Goal: Transaction & Acquisition: Purchase product/service

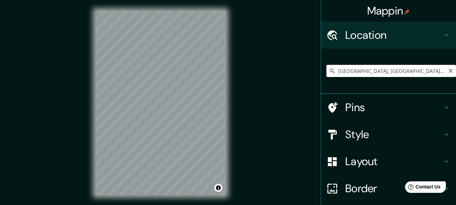
scroll to position [13, 0]
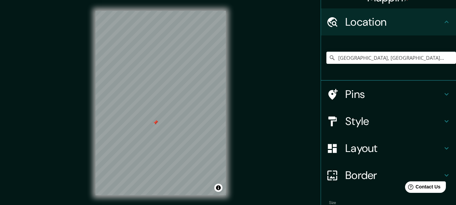
click at [399, 93] on h4 "Pins" at bounding box center [393, 93] width 97 height 13
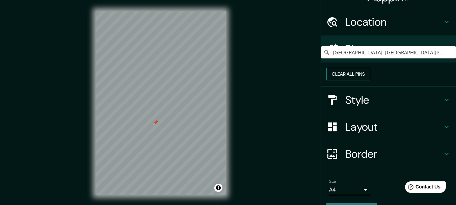
click at [370, 80] on button "Clear all pins" at bounding box center [348, 74] width 44 height 12
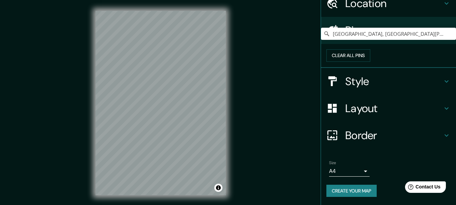
click at [334, 192] on button "Create your map" at bounding box center [351, 191] width 50 height 12
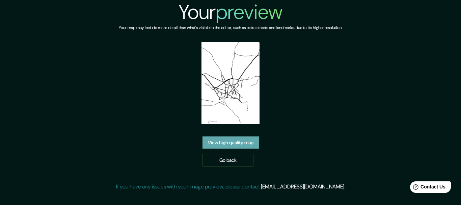
click at [241, 140] on link "View high quality map" at bounding box center [230, 142] width 56 height 12
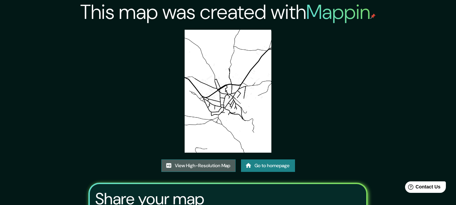
click at [215, 162] on link "View High-Resolution Map" at bounding box center [198, 165] width 74 height 12
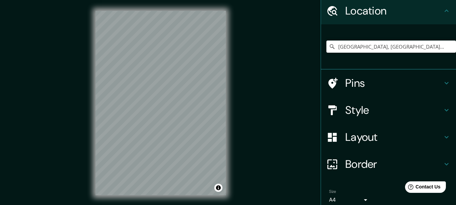
scroll to position [17, 0]
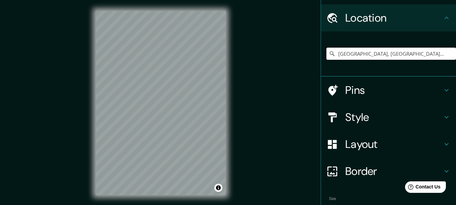
click at [417, 58] on input "[GEOGRAPHIC_DATA], [GEOGRAPHIC_DATA][PERSON_NAME], [GEOGRAPHIC_DATA]" at bounding box center [391, 54] width 130 height 12
click at [329, 54] on icon at bounding box center [332, 53] width 7 height 7
click at [329, 53] on icon at bounding box center [332, 53] width 7 height 7
click at [338, 53] on input "La Pesquera, provincia de Cuenca, España" at bounding box center [391, 54] width 130 height 12
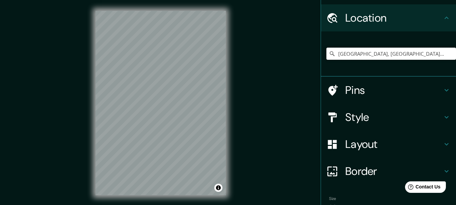
click at [338, 53] on input "La Pesquera, provincia de Cuenca, España" at bounding box center [391, 54] width 130 height 12
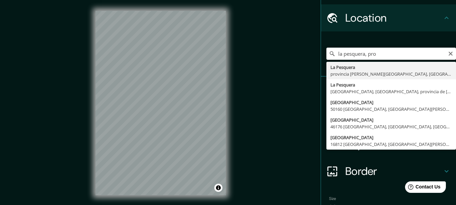
type input "La Pesquera, provincia de Cuenca, España"
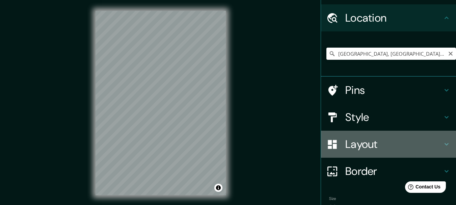
click at [447, 142] on div "Layout" at bounding box center [388, 144] width 135 height 27
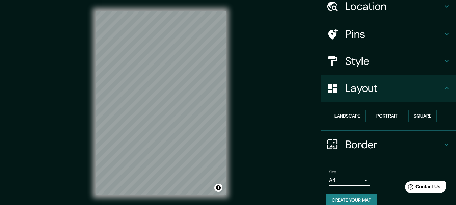
scroll to position [30, 0]
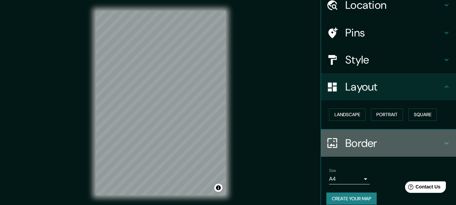
click at [442, 140] on icon at bounding box center [446, 143] width 8 height 8
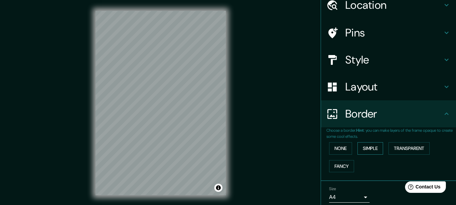
click at [378, 147] on button "Simple" at bounding box center [370, 148] width 26 height 12
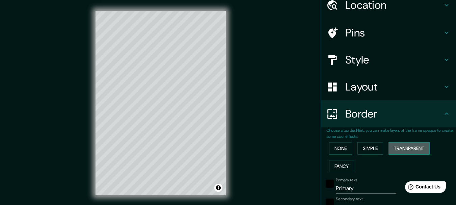
click at [394, 150] on button "Transparent" at bounding box center [408, 148] width 41 height 12
click at [337, 167] on button "Fancy" at bounding box center [341, 166] width 25 height 12
click at [372, 153] on button "Simple" at bounding box center [370, 148] width 26 height 12
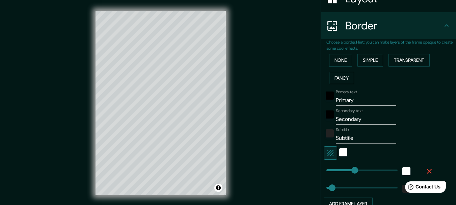
scroll to position [124, 0]
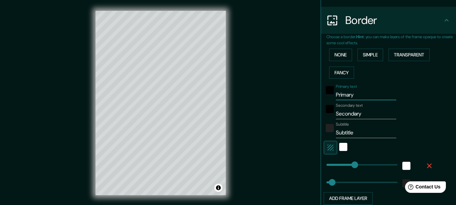
click at [350, 98] on input "Primary" at bounding box center [366, 94] width 60 height 11
type input "L"
type input "154"
type input "31"
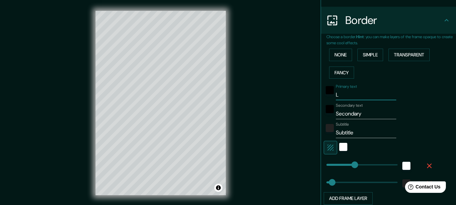
type input "La"
type input "154"
type input "31"
type input "La"
type input "154"
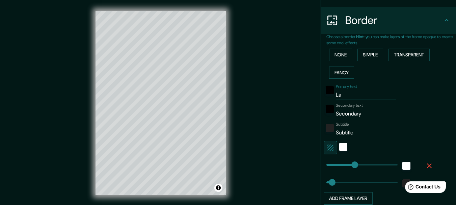
type input "31"
type input "La pe"
type input "154"
type input "31"
type input "La pes"
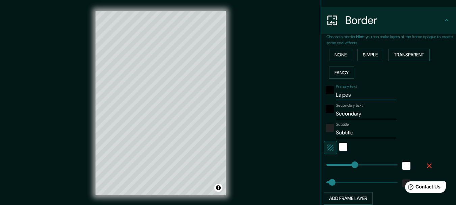
type input "154"
type input "31"
type input "La pesuq"
type input "154"
type input "31"
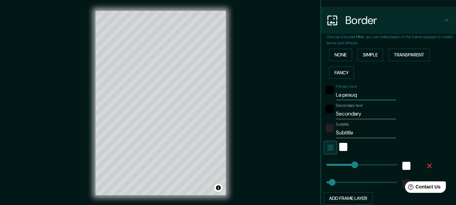
type input "La pesuqe"
type input "154"
type input "31"
type input "La pesuqera"
type input "154"
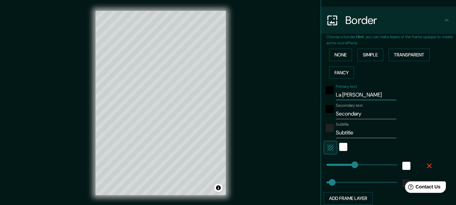
type input "31"
type input "La pesuqer"
type input "154"
type input "31"
type input "La pesuqe"
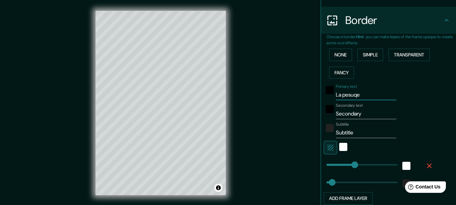
type input "154"
type input "31"
type input "La pesuq"
type input "154"
type input "31"
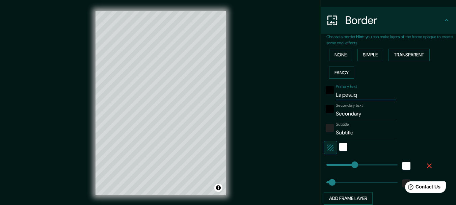
type input "La pesu"
type input "154"
type input "31"
type input "La pes"
type input "154"
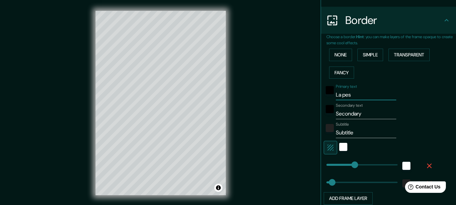
type input "31"
type input "La pesqu"
type input "154"
type input "31"
type input "La pesque"
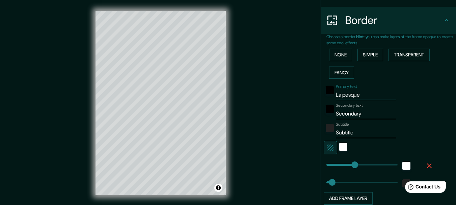
type input "154"
type input "31"
type input "La pesquera"
type input "154"
type input "31"
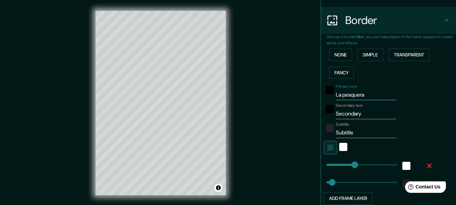
type input "La pesquera"
click at [344, 114] on input "Secondary" at bounding box center [366, 113] width 60 height 11
type input "154"
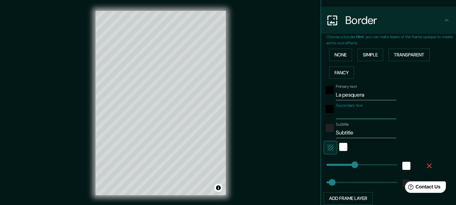
type input "31"
click at [343, 133] on input "Subtitle" at bounding box center [366, 132] width 60 height 11
type input "154"
type input "31"
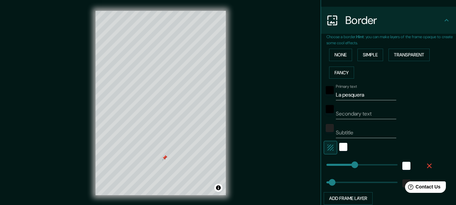
click at [162, 11] on div at bounding box center [161, 11] width 130 height 0
type input "92"
drag, startPoint x: 347, startPoint y: 162, endPoint x: 338, endPoint y: 161, distance: 8.5
type input "31"
type input "29"
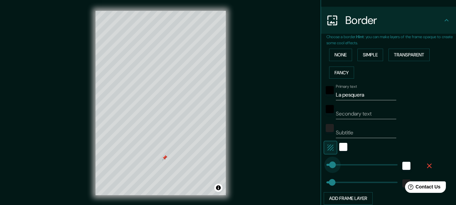
drag, startPoint x: 343, startPoint y: 164, endPoint x: 326, endPoint y: 163, distance: 16.2
type input "31"
type input "79"
drag, startPoint x: 328, startPoint y: 166, endPoint x: 336, endPoint y: 166, distance: 7.4
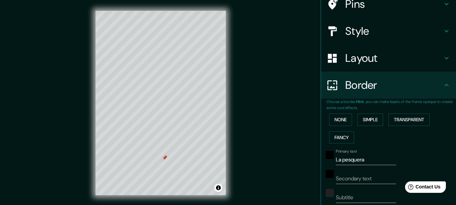
scroll to position [10, 0]
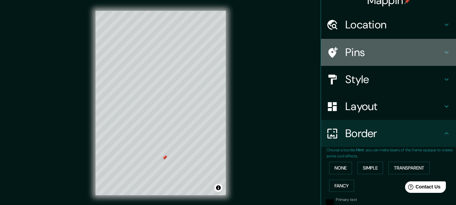
click at [398, 58] on h4 "Pins" at bounding box center [393, 52] width 97 height 13
type input "31"
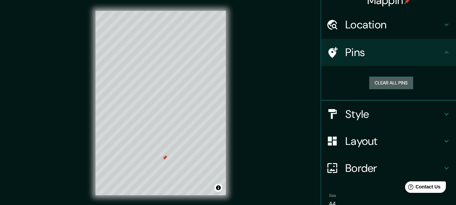
click at [374, 81] on button "Clear all pins" at bounding box center [391, 83] width 44 height 12
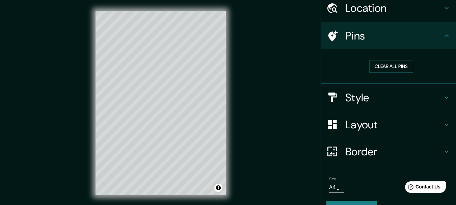
scroll to position [43, 0]
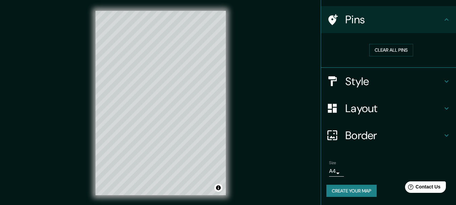
click at [351, 193] on button "Create your map" at bounding box center [351, 191] width 50 height 12
click at [346, 189] on button "Create your map" at bounding box center [351, 191] width 50 height 12
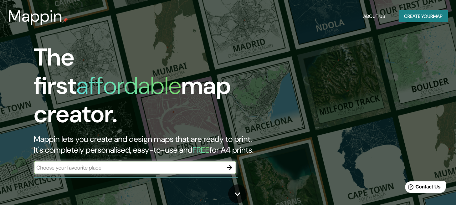
click at [124, 164] on input "text" at bounding box center [128, 168] width 189 height 8
type input "paterna"
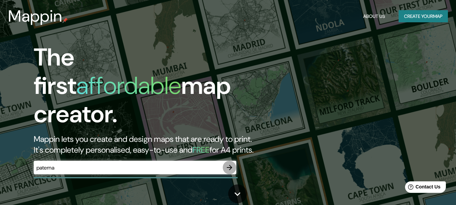
click at [226, 163] on icon "button" at bounding box center [229, 167] width 8 height 8
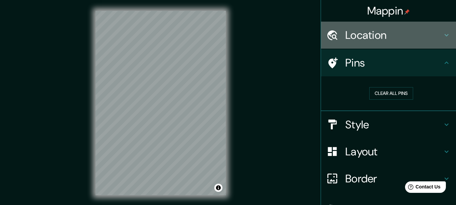
click at [360, 38] on h4 "Location" at bounding box center [393, 34] width 97 height 13
type input "88"
type input "34"
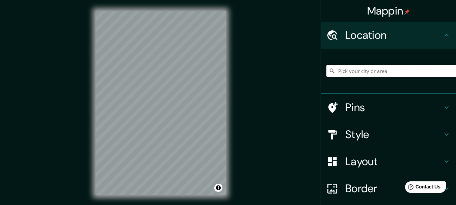
click at [359, 72] on input "Pick your city or area" at bounding box center [391, 71] width 130 height 12
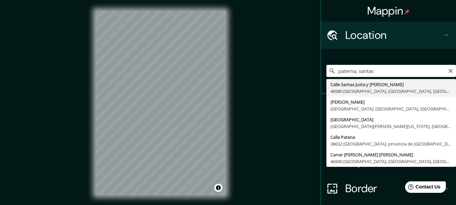
type input "Calle Santas Justa y Rufina, 46980 Paterna, provincia de Valencia, España"
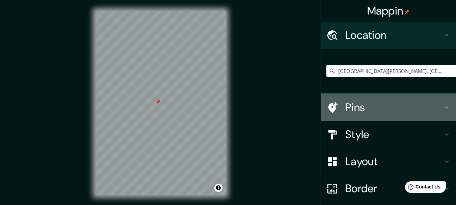
click at [361, 105] on h4 "Pins" at bounding box center [393, 107] width 97 height 13
type input "88"
type input "34"
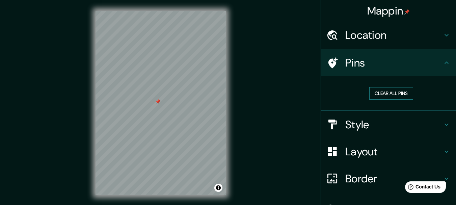
click at [377, 92] on button "Clear all pins" at bounding box center [391, 93] width 44 height 12
click at [373, 97] on button "Clear all pins" at bounding box center [391, 93] width 44 height 12
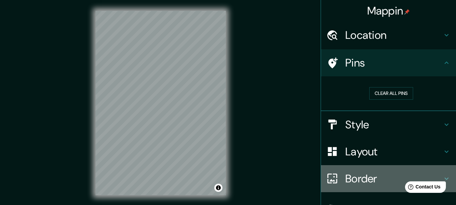
click at [442, 176] on icon at bounding box center [446, 178] width 8 height 8
type input "88"
type input "34"
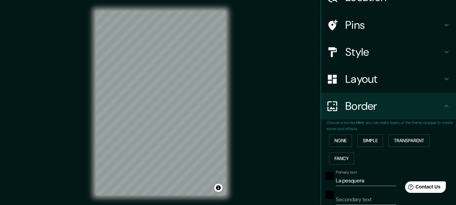
scroll to position [67, 0]
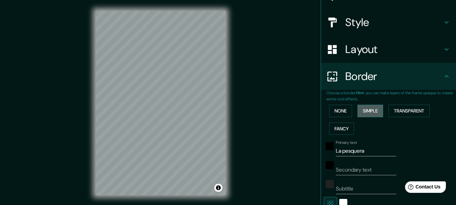
click at [361, 113] on button "Simple" at bounding box center [370, 111] width 26 height 12
type input "88"
type input "34"
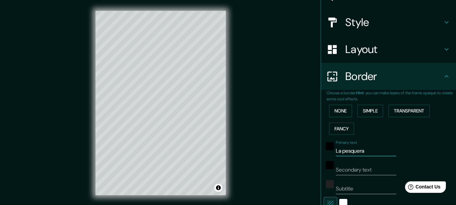
click at [354, 150] on input "La pesquera" at bounding box center [366, 150] width 60 height 11
type input "C"
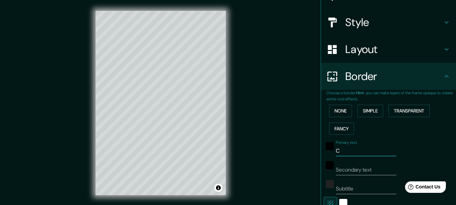
type input "88"
type input "34"
type input "Ce"
type input "88"
type input "34"
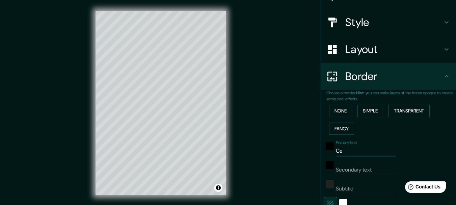
type input "Cei"
type input "88"
type input "34"
type input "Ceip"
type input "88"
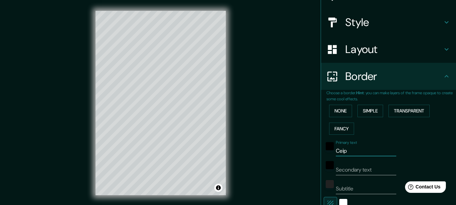
type input "34"
type input "Ceip"
type input "88"
type input "34"
type input "Ceip S"
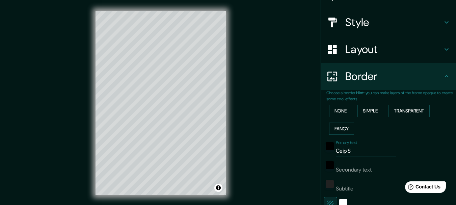
type input "88"
type input "34"
type input "Ceip San"
type input "88"
type input "34"
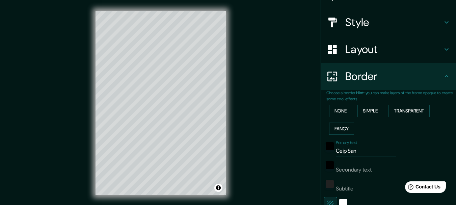
type input "Ceip Sanc"
type input "88"
type input "34"
type input "Ceip Sanch"
type input "88"
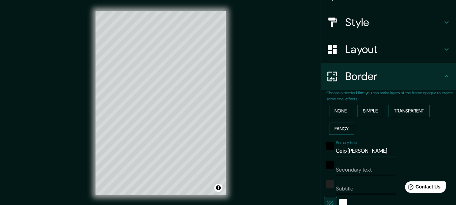
type input "34"
type input "Ceip Sanchi"
type input "88"
type input "34"
type input "Ceip Sanchis"
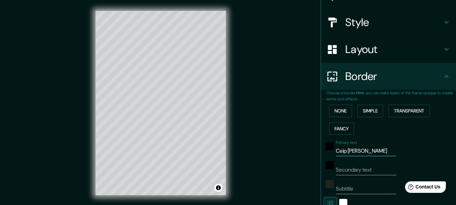
type input "88"
type input "34"
type input "Ceip Sanchis"
type input "88"
type input "34"
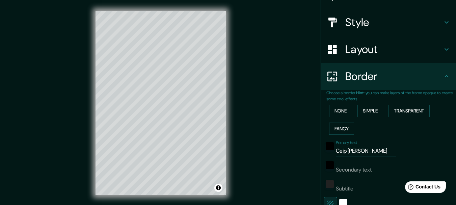
drag, startPoint x: 369, startPoint y: 153, endPoint x: 317, endPoint y: 153, distance: 51.6
click at [321, 153] on div "Choose a border. Hint : you can make layers of the frame opaque to create some …" at bounding box center [388, 178] width 135 height 177
type input "sa"
type input "88"
type input "34"
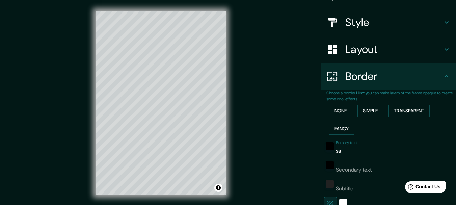
type input "san"
type input "88"
type input "34"
type input "sanch"
type input "88"
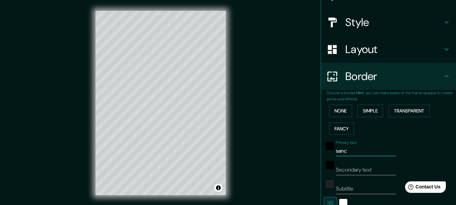
type input "34"
type input "sanchi"
type input "88"
type input "34"
type input "sanchis"
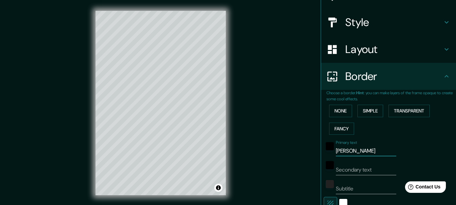
type input "88"
type input "34"
type input "sanchis"
type input "88"
type input "34"
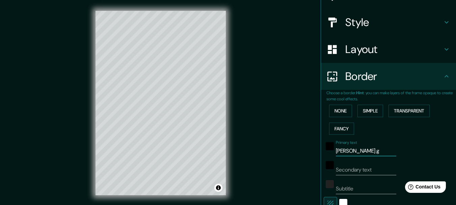
type input "sanchis gu"
type input "88"
type input "34"
type input "sanchis guarn"
type input "88"
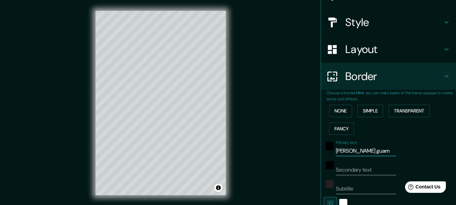
type input "34"
click at [326, 142] on div "black" at bounding box center [330, 146] width 8 height 8
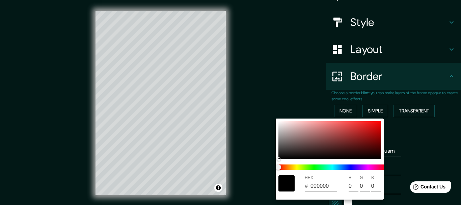
click at [406, 153] on div at bounding box center [230, 102] width 461 height 205
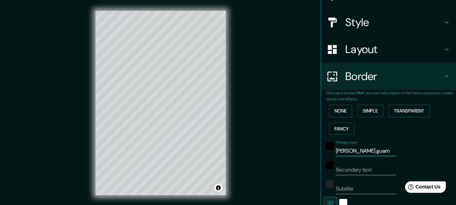
drag, startPoint x: 362, startPoint y: 152, endPoint x: 324, endPoint y: 151, distance: 38.5
click at [324, 151] on div "Primary text sanchis guarn" at bounding box center [379, 148] width 111 height 16
type input "n"
type input "88"
type input "34"
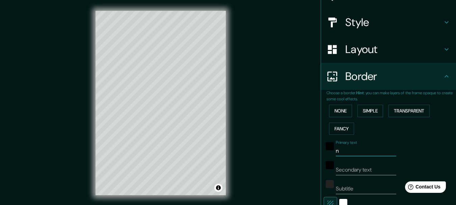
type input "88"
type input "34"
click at [358, 173] on input "Secondary text" at bounding box center [366, 169] width 60 height 11
click at [347, 186] on input "Subtitle" at bounding box center [366, 188] width 60 height 11
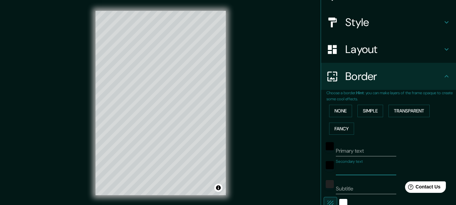
click at [361, 167] on input "Secondary text" at bounding box center [366, 169] width 60 height 11
type input "88"
type input "34"
click at [341, 190] on input "Subtitle" at bounding box center [366, 188] width 60 height 11
type input "88"
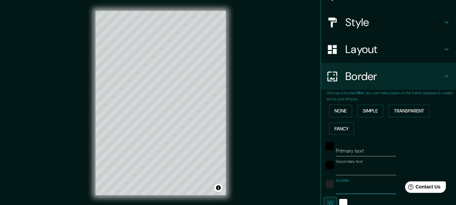
type input "34"
click at [427, 137] on div "None Simple Transparent Fancy" at bounding box center [391, 119] width 130 height 35
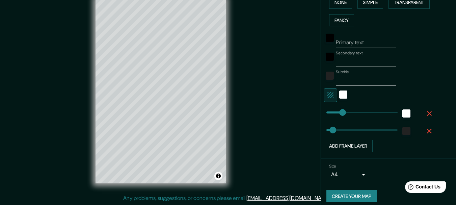
scroll to position [181, 0]
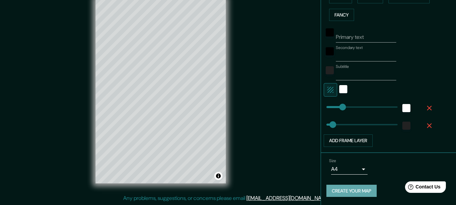
click at [342, 193] on button "Create your map" at bounding box center [351, 191] width 50 height 12
click at [340, 140] on button "Add frame layer" at bounding box center [348, 140] width 49 height 12
type input "88"
type input "34"
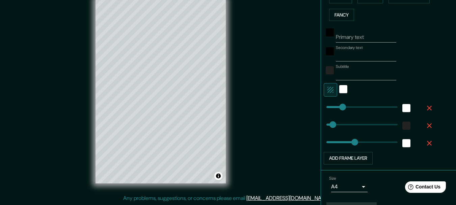
scroll to position [199, 0]
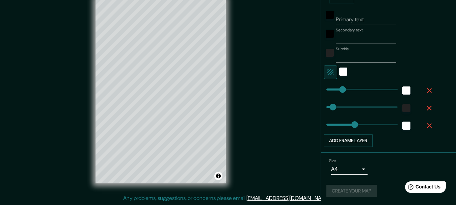
click at [379, 167] on div "Size A4 single" at bounding box center [388, 168] width 124 height 24
click at [376, 142] on div "Add frame layer" at bounding box center [379, 140] width 111 height 12
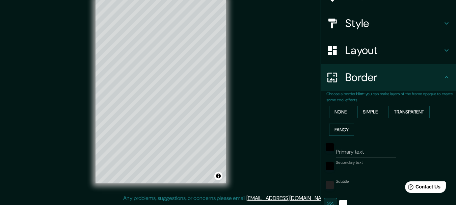
scroll to position [57, 0]
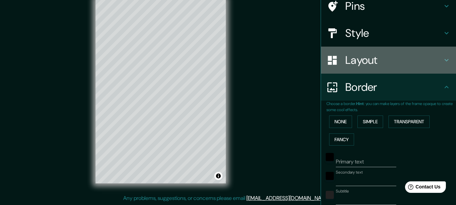
click at [413, 58] on h4 "Layout" at bounding box center [393, 59] width 97 height 13
type input "88"
type input "34"
type input "154"
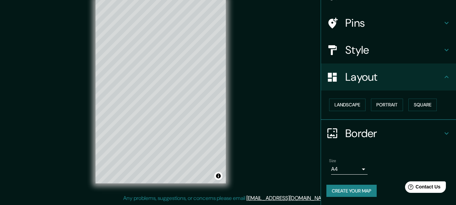
scroll to position [40, 0]
click at [351, 190] on button "Create your map" at bounding box center [351, 191] width 50 height 12
click at [405, 154] on li "Size A4 single Create your map" at bounding box center [388, 179] width 135 height 52
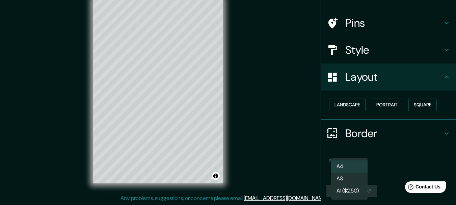
click at [358, 166] on body "Mappin Location Calle Santas Justa y Rufina, 46980 Paterna, provincia de Valenc…" at bounding box center [228, 90] width 456 height 205
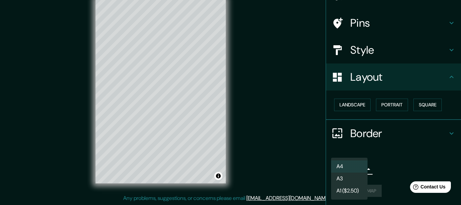
click at [349, 168] on li "A4" at bounding box center [349, 166] width 36 height 12
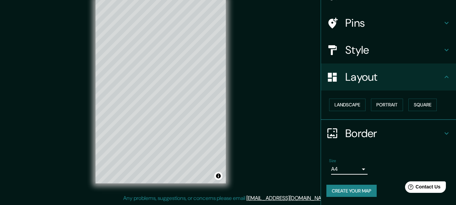
click at [400, 153] on li "Size A4 single Create your map" at bounding box center [388, 179] width 135 height 52
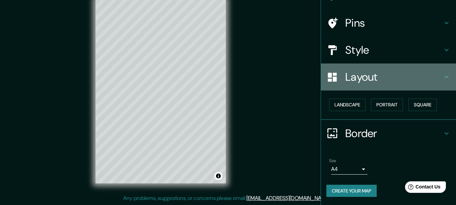
click at [442, 80] on icon at bounding box center [446, 77] width 8 height 8
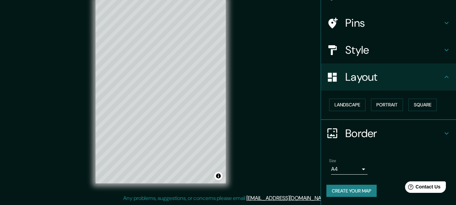
click at [442, 75] on icon at bounding box center [446, 77] width 8 height 8
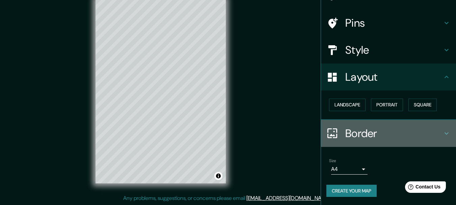
click at [442, 129] on icon at bounding box center [446, 133] width 8 height 8
type input "88"
type input "34"
type input "154"
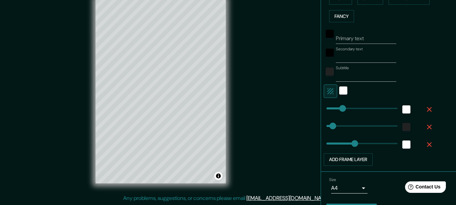
scroll to position [199, 0]
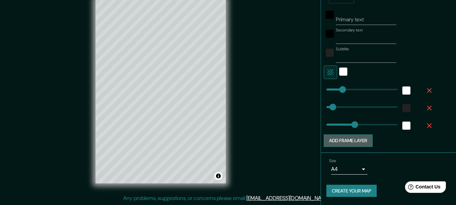
click at [346, 141] on button "Add frame layer" at bounding box center [348, 140] width 49 height 12
type input "88"
type input "34"
type input "154"
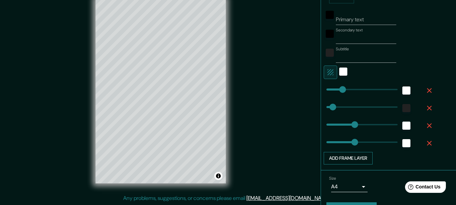
type input "154"
click at [349, 158] on button "Add frame layer" at bounding box center [348, 158] width 49 height 12
type input "88"
type input "34"
type input "154"
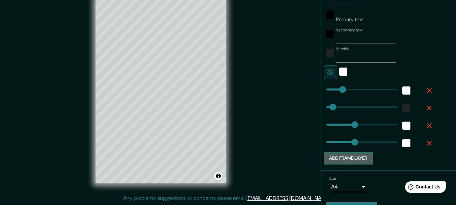
type input "154"
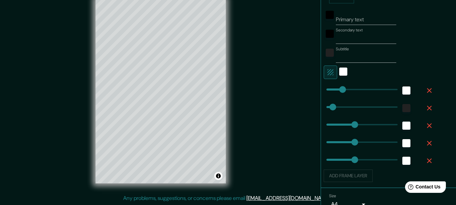
type input "154"
click at [427, 161] on icon "button" at bounding box center [429, 160] width 5 height 5
type input "88"
type input "34"
type input "154"
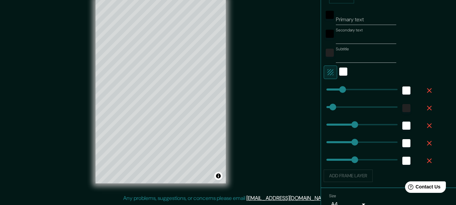
type input "154"
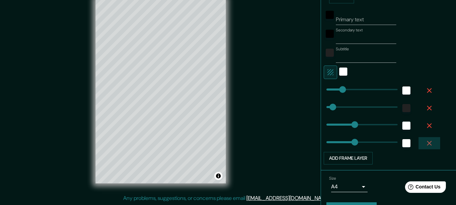
click at [425, 145] on icon "button" at bounding box center [429, 143] width 8 height 8
type input "88"
type input "34"
type input "154"
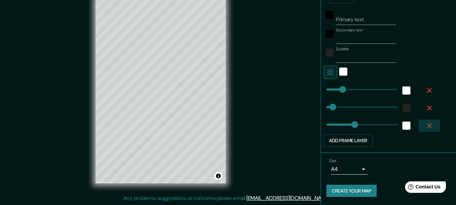
click at [425, 125] on icon "button" at bounding box center [429, 125] width 8 height 8
type input "88"
type input "34"
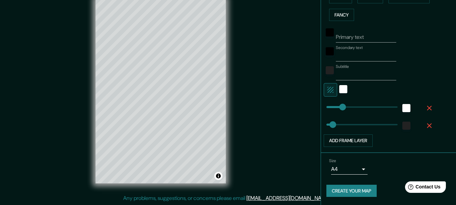
scroll to position [181, 0]
click at [425, 125] on icon "button" at bounding box center [429, 125] width 8 height 8
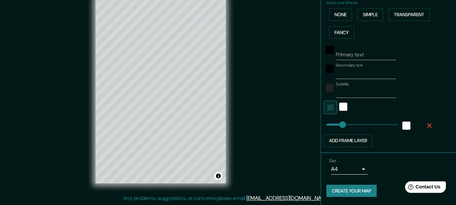
type input "88"
click at [342, 193] on button "Create your map" at bounding box center [351, 191] width 50 height 12
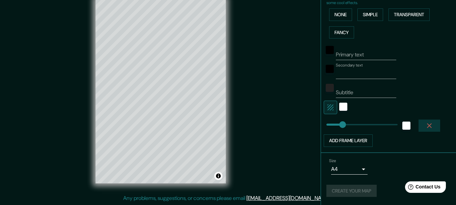
click at [427, 124] on icon "button" at bounding box center [429, 125] width 5 height 5
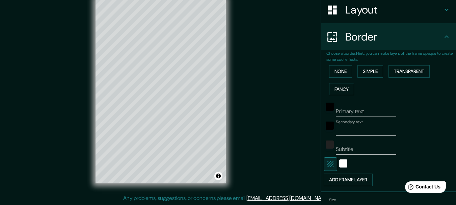
scroll to position [146, 0]
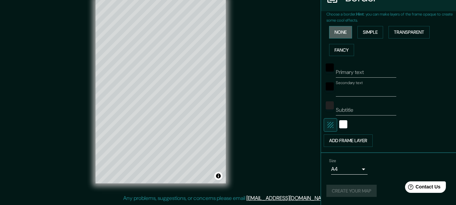
click at [329, 31] on button "None" at bounding box center [340, 32] width 23 height 12
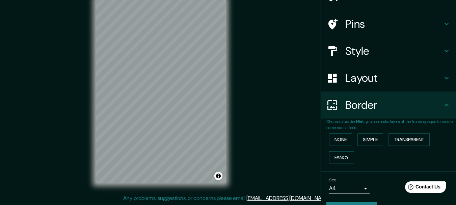
scroll to position [42, 0]
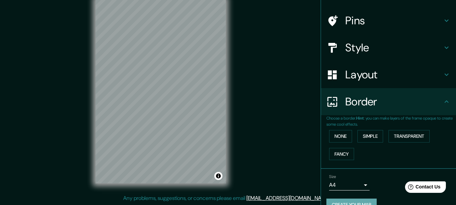
click at [364, 201] on button "Create your map" at bounding box center [351, 204] width 50 height 12
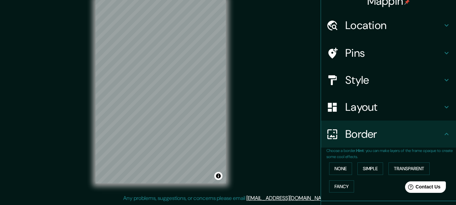
scroll to position [0, 0]
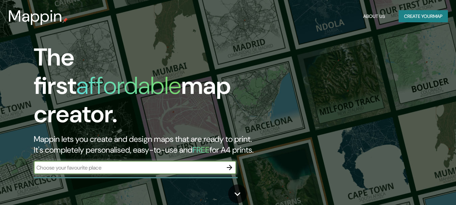
click at [164, 164] on input "text" at bounding box center [128, 168] width 189 height 8
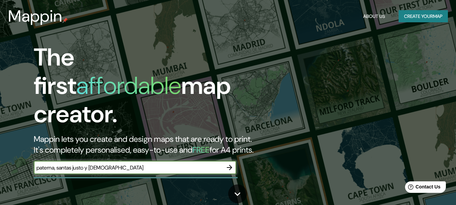
type input "paterna, santas justo y pastor"
click at [229, 163] on icon "button" at bounding box center [229, 167] width 8 height 8
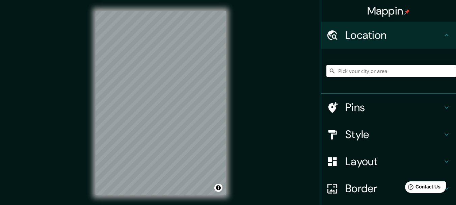
click at [346, 73] on input "Pick your city or area" at bounding box center [391, 71] width 130 height 12
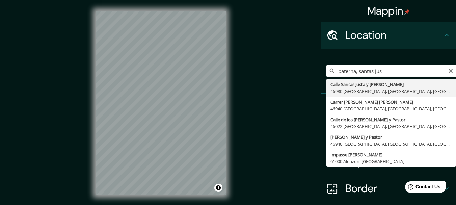
type input "Calle Santas Justa y Rufina, 46980 Paterna, provincia de Valencia, España"
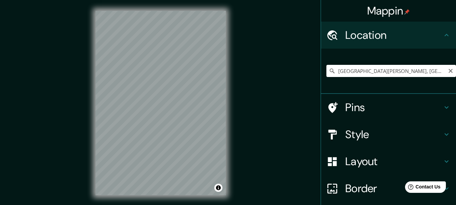
click at [456, 99] on html "Mappin Location Calle Santas Justa y Rufina, 46980 Paterna, provincia de Valenc…" at bounding box center [228, 102] width 456 height 205
drag, startPoint x: 407, startPoint y: 102, endPoint x: 248, endPoint y: 111, distance: 158.9
click at [248, 111] on div "Mappin Location Calle Santas Justa y Rufina, 46980 Paterna, provincia de Valenc…" at bounding box center [228, 108] width 456 height 217
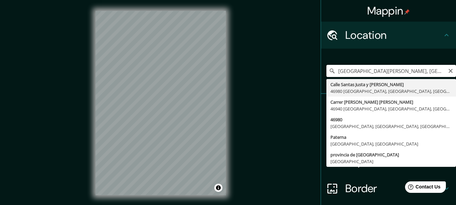
click at [326, 75] on input "Calle Santas Justa y Rufina, 46980 Paterna, provincia de Valencia, España" at bounding box center [391, 71] width 130 height 12
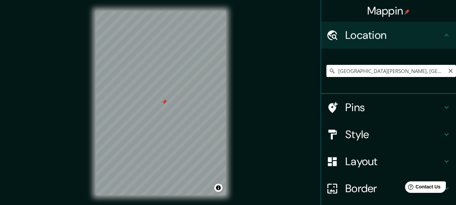
click at [425, 107] on h4 "Pins" at bounding box center [393, 107] width 97 height 13
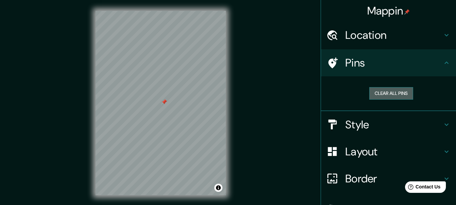
click at [376, 90] on button "Clear all pins" at bounding box center [391, 93] width 44 height 12
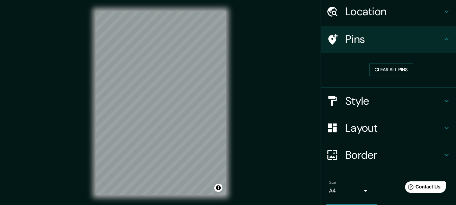
scroll to position [43, 0]
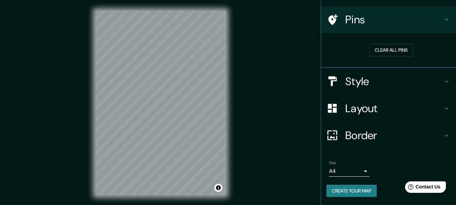
click at [358, 187] on button "Create your map" at bounding box center [351, 191] width 50 height 12
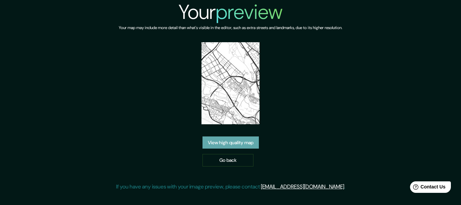
click at [236, 141] on link "View high quality map" at bounding box center [230, 142] width 56 height 12
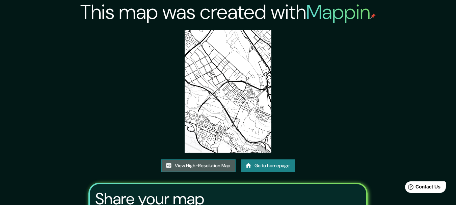
click at [202, 163] on link "View High-Resolution Map" at bounding box center [198, 165] width 74 height 12
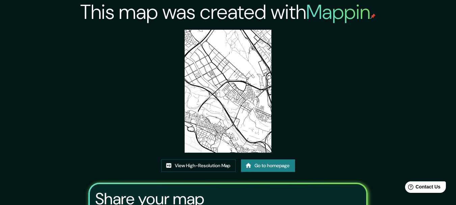
click at [263, 166] on link "Go to homepage" at bounding box center [268, 165] width 54 height 12
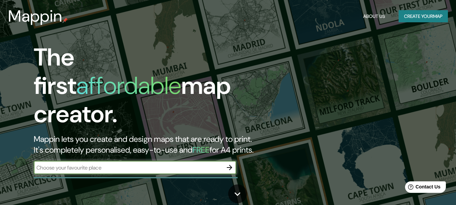
click at [124, 164] on input "text" at bounding box center [128, 168] width 189 height 8
type input "foios"
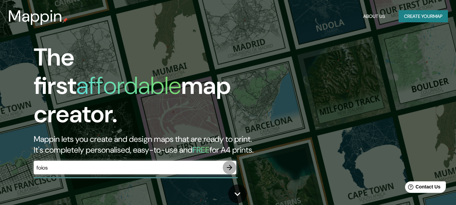
click at [229, 163] on icon "button" at bounding box center [229, 167] width 8 height 8
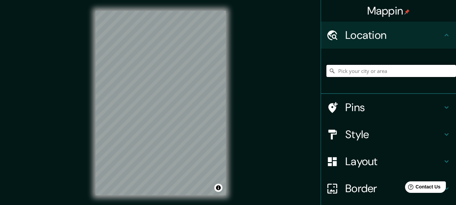
click at [349, 69] on input "Pick your city or area" at bounding box center [391, 71] width 130 height 12
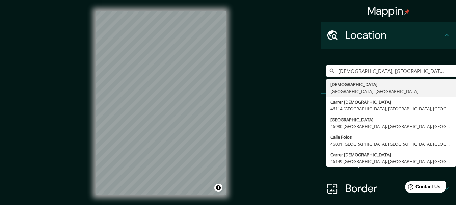
drag, startPoint x: 432, startPoint y: 72, endPoint x: 313, endPoint y: 69, distance: 119.5
click at [313, 69] on div "Mappin Location Foios, provincia de Valencia, España Foios provincia de Valenci…" at bounding box center [228, 108] width 456 height 217
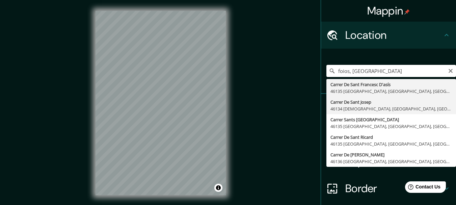
type input "Carrer De Sant [PERSON_NAME], 46134 [GEOGRAPHIC_DATA], [GEOGRAPHIC_DATA], [GEOG…"
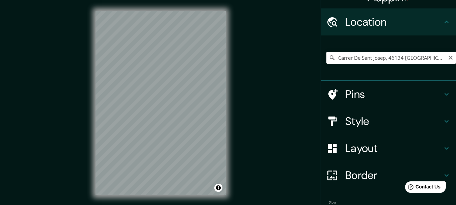
scroll to position [53, 0]
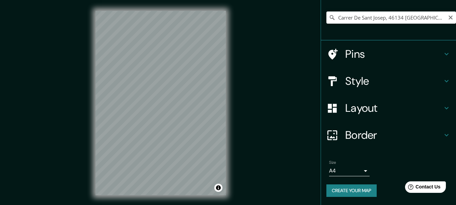
click at [354, 187] on button "Create your map" at bounding box center [351, 190] width 50 height 12
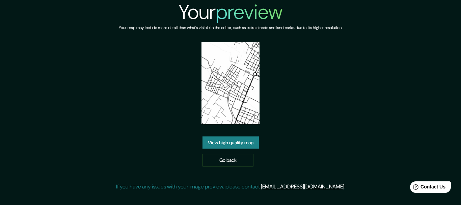
click at [228, 142] on link "View high quality map" at bounding box center [230, 142] width 56 height 12
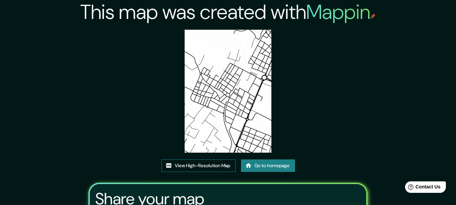
click at [208, 164] on link "View High-Resolution Map" at bounding box center [198, 165] width 74 height 12
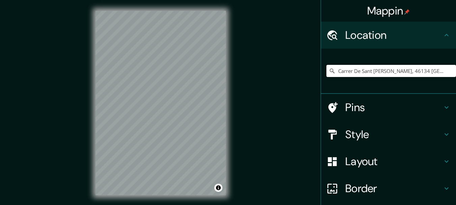
click at [348, 72] on input "Carrer De Sant [PERSON_NAME], 46134 [GEOGRAPHIC_DATA], [GEOGRAPHIC_DATA], [GEOG…" at bounding box center [391, 71] width 130 height 12
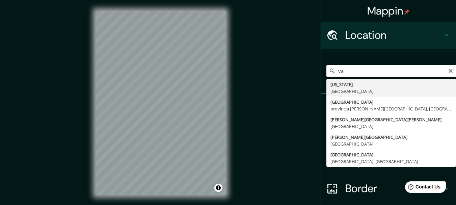
type input "v"
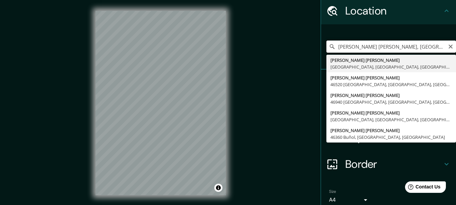
scroll to position [28, 0]
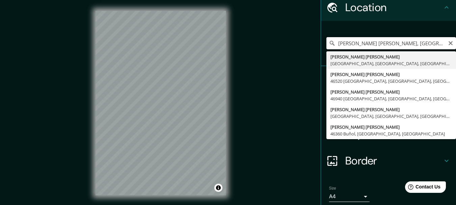
click at [350, 40] on input "[PERSON_NAME] [PERSON_NAME], [GEOGRAPHIC_DATA]" at bounding box center [391, 43] width 130 height 12
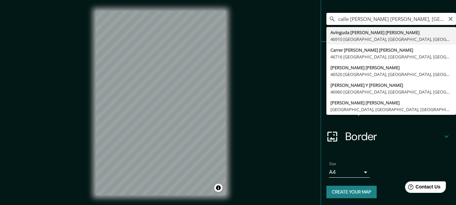
scroll to position [36, 0]
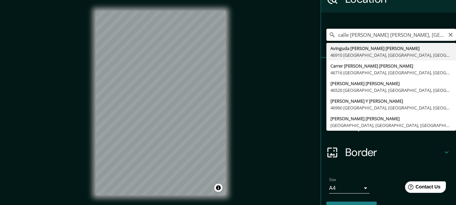
drag, startPoint x: 420, startPoint y: 32, endPoint x: 346, endPoint y: 32, distance: 74.2
click at [346, 32] on input "calle menendez pelayo, valencia" at bounding box center [391, 35] width 130 height 12
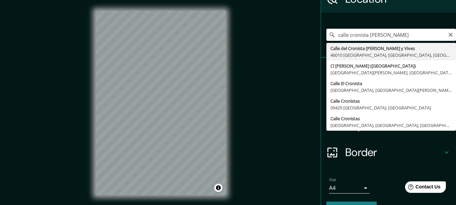
type input "Calle del Cronista Almela y Vives, 46010 València, provincia de Valencia, España"
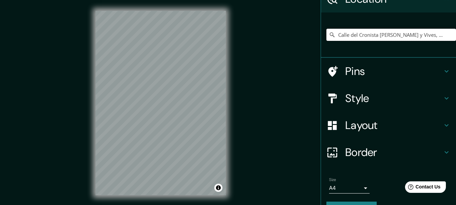
scroll to position [0, 0]
click at [346, 73] on h4 "Pins" at bounding box center [393, 70] width 97 height 13
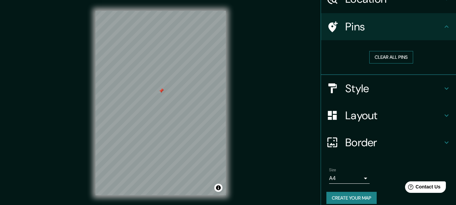
click at [378, 57] on button "Clear all pins" at bounding box center [391, 57] width 44 height 12
click at [370, 57] on button "Clear all pins" at bounding box center [391, 57] width 44 height 12
click at [375, 55] on button "Clear all pins" at bounding box center [391, 57] width 44 height 12
click at [344, 195] on button "Create your map" at bounding box center [351, 198] width 50 height 12
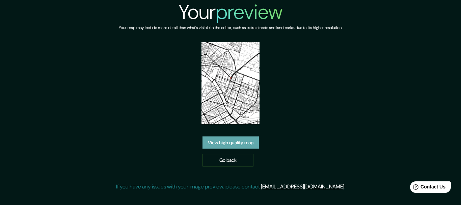
click at [251, 143] on link "View high quality map" at bounding box center [230, 142] width 56 height 12
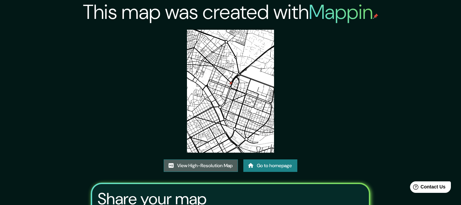
click at [208, 159] on link "View High-Resolution Map" at bounding box center [201, 165] width 74 height 12
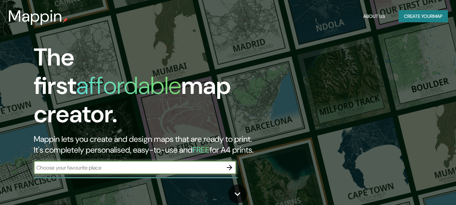
click at [72, 164] on input "text" at bounding box center [128, 168] width 189 height 8
type input "colegio garcia lorca"
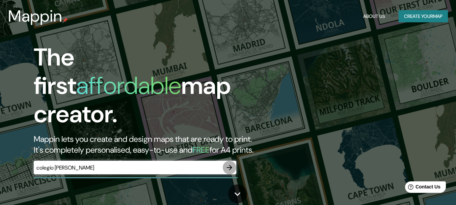
click at [231, 161] on button "button" at bounding box center [229, 167] width 13 height 13
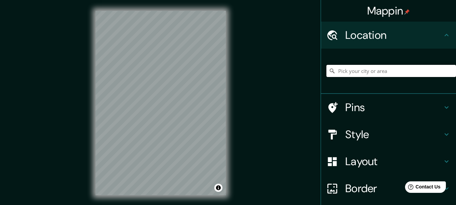
click at [338, 76] on input "Pick your city or area" at bounding box center [391, 71] width 130 height 12
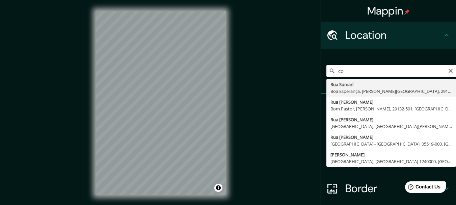
type input "c"
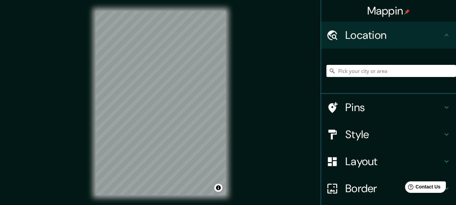
click at [338, 67] on input "Pick your city or area" at bounding box center [391, 71] width 130 height 12
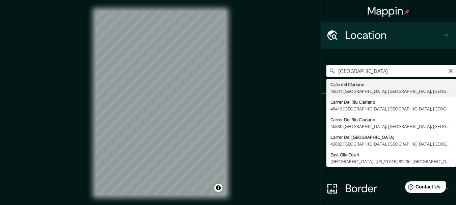
type input "[GEOGRAPHIC_DATA], [GEOGRAPHIC_DATA], [GEOGRAPHIC_DATA]"
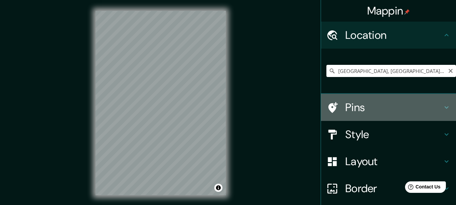
click at [361, 112] on h4 "Pins" at bounding box center [393, 107] width 97 height 13
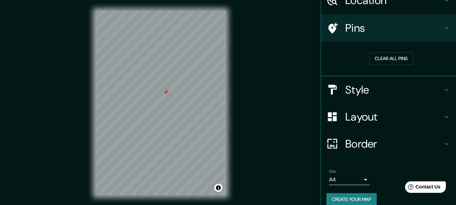
scroll to position [43, 0]
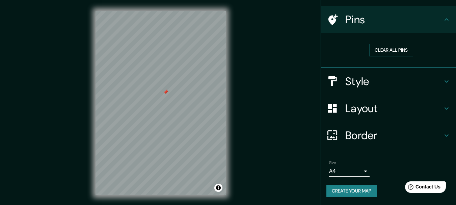
click at [355, 194] on button "Create your map" at bounding box center [351, 191] width 50 height 12
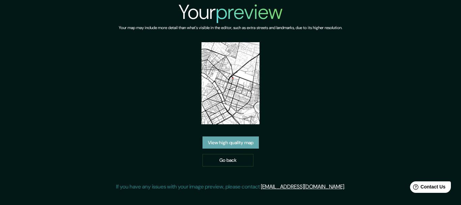
click at [232, 144] on link "View high quality map" at bounding box center [230, 142] width 56 height 12
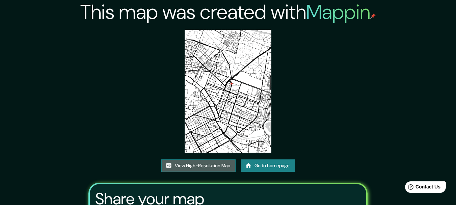
click at [219, 165] on link "View High-Resolution Map" at bounding box center [198, 165] width 74 height 12
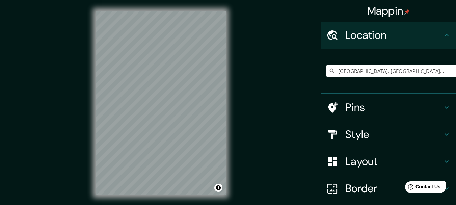
click at [371, 72] on input "[GEOGRAPHIC_DATA], [GEOGRAPHIC_DATA], [GEOGRAPHIC_DATA]" at bounding box center [391, 71] width 130 height 12
click at [371, 72] on input "Calle del Clariano, 46021 València, provincia de Valencia, España" at bounding box center [391, 71] width 130 height 12
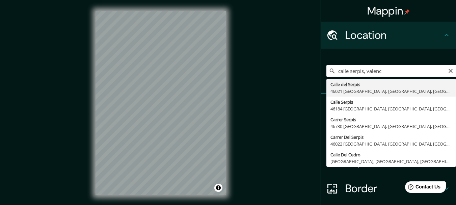
type input "Calle del Serpis, 46021 València, provincia de Valencia, España"
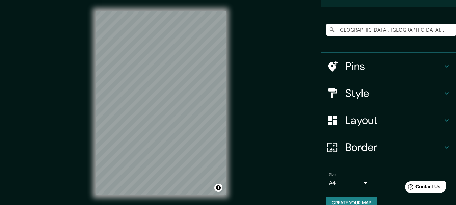
scroll to position [53, 0]
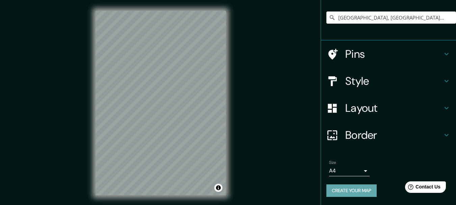
click at [342, 190] on button "Create your map" at bounding box center [351, 190] width 50 height 12
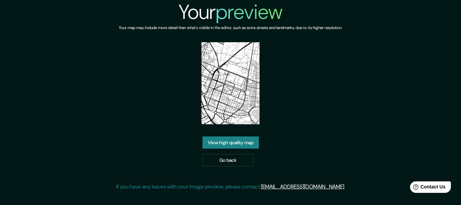
click at [243, 141] on link "View high quality map" at bounding box center [230, 142] width 56 height 12
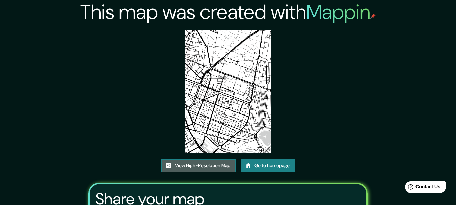
click at [210, 165] on link "View High-Resolution Map" at bounding box center [198, 165] width 74 height 12
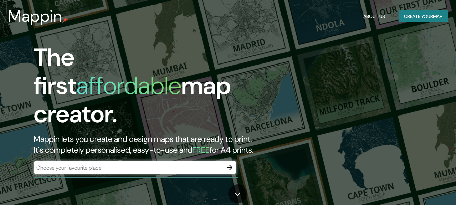
click at [125, 164] on input "text" at bounding box center [128, 168] width 189 height 8
type input "manchester"
click at [229, 165] on icon "button" at bounding box center [229, 167] width 5 height 5
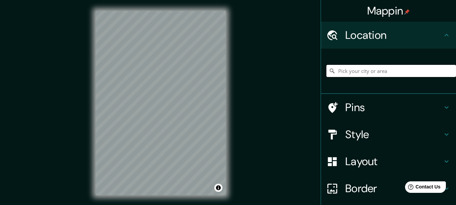
click at [346, 70] on input "Pick your city or area" at bounding box center [391, 71] width 130 height 12
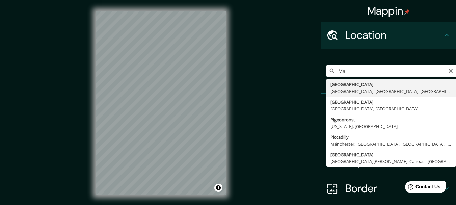
type input "M"
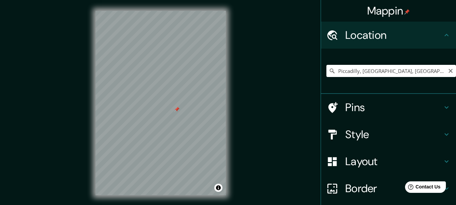
click at [367, 104] on h4 "Pins" at bounding box center [393, 107] width 97 height 13
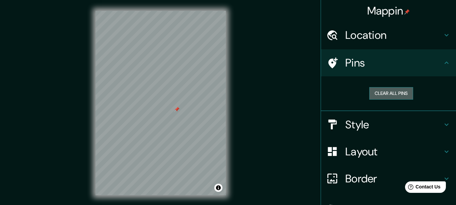
click at [384, 94] on button "Clear all pins" at bounding box center [391, 93] width 44 height 12
click at [345, 40] on h4 "Location" at bounding box center [393, 34] width 97 height 13
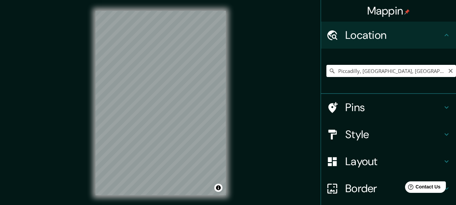
click at [329, 71] on icon at bounding box center [332, 70] width 7 height 7
click at [378, 74] on input "Piccadilly, Mánchester, Gran Mánchester, Inglaterra, Reino Unido" at bounding box center [391, 71] width 130 height 12
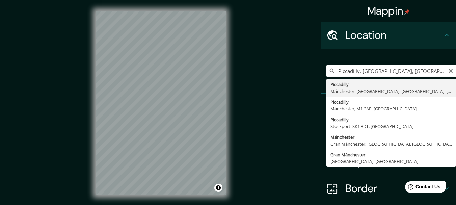
click at [378, 74] on input "Piccadilly, Mánchester, Gran Mánchester, Inglaterra, Reino Unido" at bounding box center [391, 71] width 130 height 12
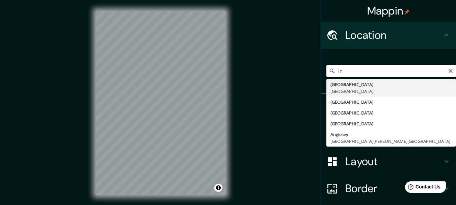
type input "i"
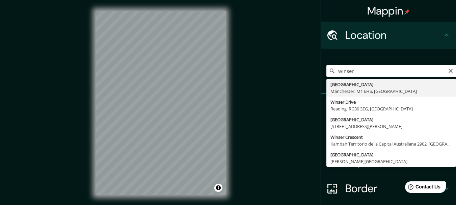
type input "Winser Street, Mánchester, M1 6HS, Reino Unido"
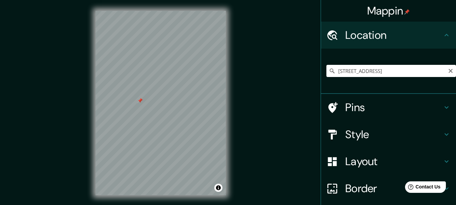
click at [360, 113] on h4 "Pins" at bounding box center [393, 107] width 97 height 13
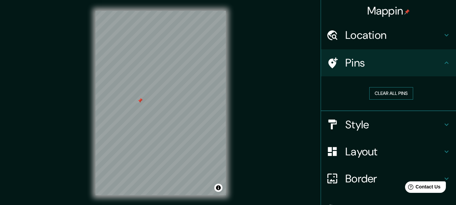
click at [374, 90] on button "Clear all pins" at bounding box center [391, 93] width 44 height 12
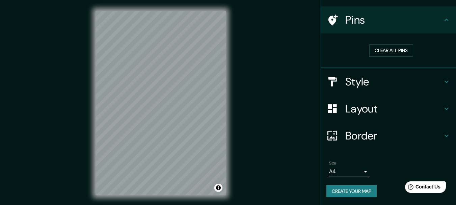
scroll to position [43, 0]
click at [349, 190] on button "Create your map" at bounding box center [351, 191] width 50 height 12
click at [292, 166] on div "Mappin Location Winser Street, Mánchester, M1 6HS, Reino Unido Winser Street Má…" at bounding box center [228, 108] width 456 height 217
click at [405, 157] on li "Size A4 single Create your map" at bounding box center [388, 180] width 135 height 50
click at [351, 193] on button "Create your map" at bounding box center [351, 191] width 50 height 12
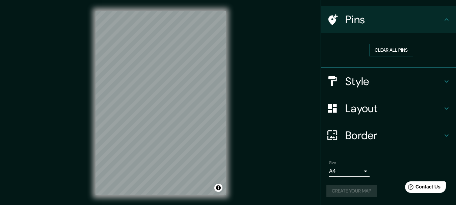
scroll to position [0, 0]
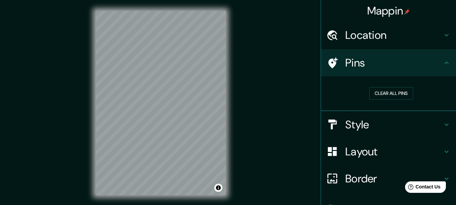
click at [433, 30] on h4 "Location" at bounding box center [393, 34] width 97 height 13
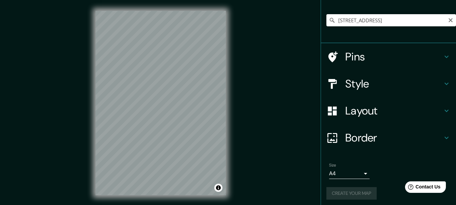
scroll to position [53, 0]
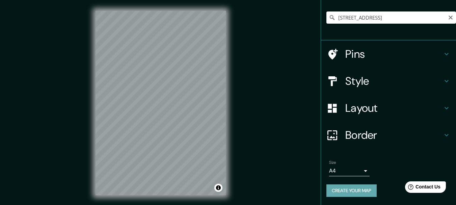
click at [341, 190] on button "Create your map" at bounding box center [351, 190] width 50 height 12
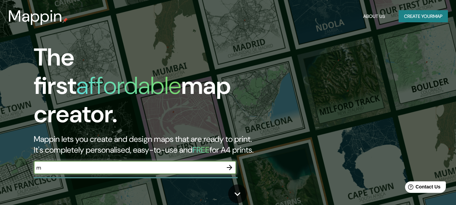
type input "m"
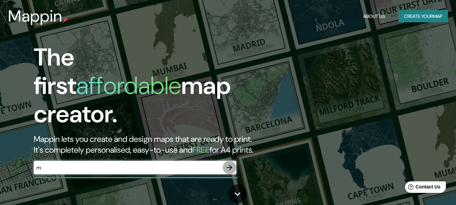
click at [232, 163] on icon "button" at bounding box center [229, 167] width 8 height 8
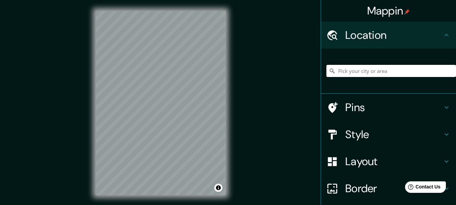
click at [386, 75] on input "Pick your city or area" at bounding box center [391, 71] width 130 height 12
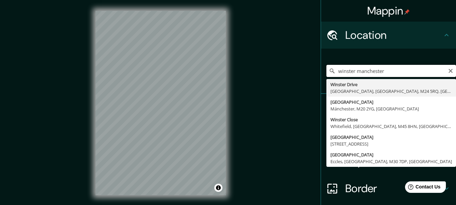
click at [346, 69] on input "winster manchester" at bounding box center [391, 71] width 130 height 12
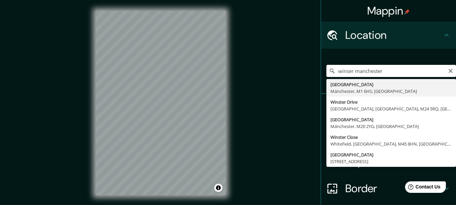
type input "Winser Street, Mánchester, M1 6HS, Reino Unido"
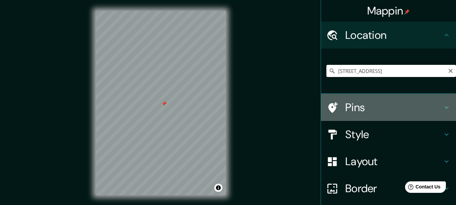
click at [370, 108] on h4 "Pins" at bounding box center [393, 107] width 97 height 13
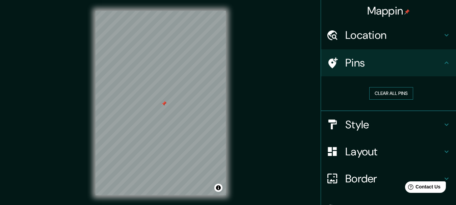
click at [371, 96] on button "Clear all pins" at bounding box center [391, 93] width 44 height 12
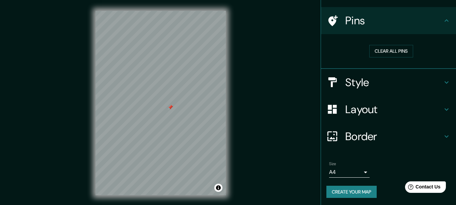
scroll to position [43, 0]
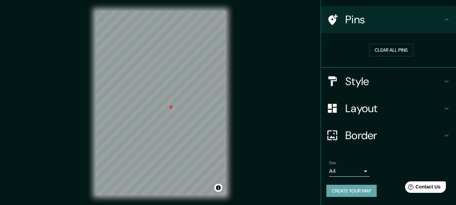
click at [366, 194] on button "Create your map" at bounding box center [351, 191] width 50 height 12
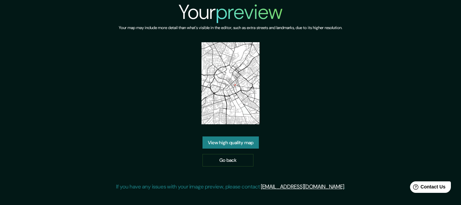
click at [227, 142] on link "View high quality map" at bounding box center [230, 142] width 56 height 12
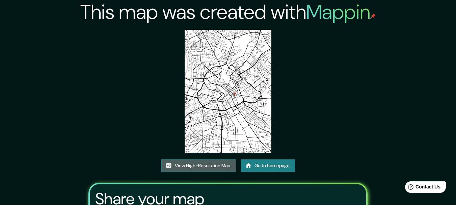
click at [205, 162] on link "View High-Resolution Map" at bounding box center [198, 165] width 74 height 12
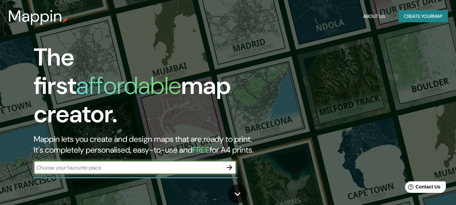
click at [197, 164] on input "text" at bounding box center [128, 168] width 189 height 8
type input "la pesquera"
click at [229, 163] on icon "button" at bounding box center [229, 167] width 8 height 8
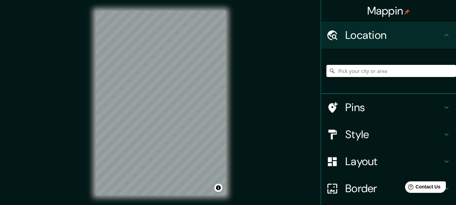
click at [343, 72] on input "Pick your city or area" at bounding box center [391, 71] width 130 height 12
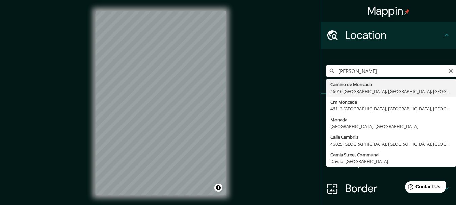
type input "Camino de Moncada, 46016 València, provincia de Valencia, España"
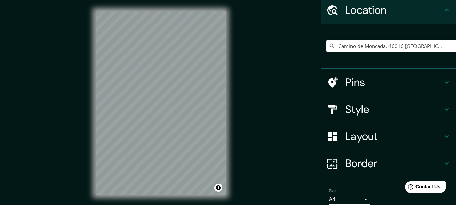
scroll to position [53, 0]
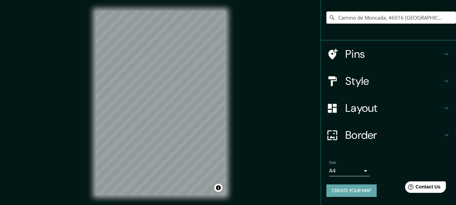
click at [339, 191] on button "Create your map" at bounding box center [351, 190] width 50 height 12
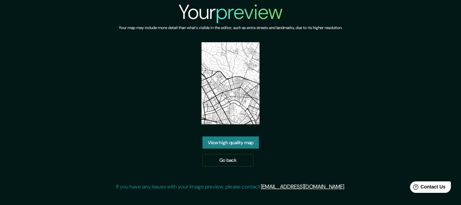
click at [242, 142] on link "View high quality map" at bounding box center [230, 142] width 56 height 12
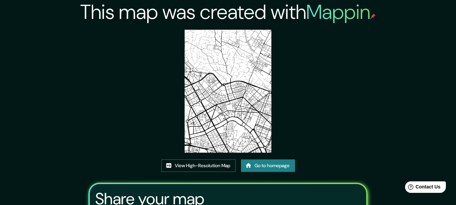
click at [198, 167] on link "View High-Resolution Map" at bounding box center [198, 165] width 74 height 12
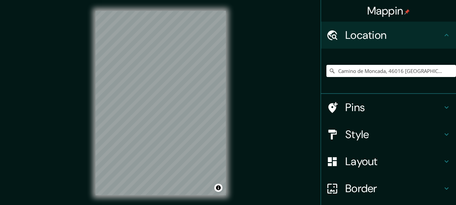
click at [341, 72] on input "Camino de Moncada, 46016 [GEOGRAPHIC_DATA], [GEOGRAPHIC_DATA], [GEOGRAPHIC_DATA]" at bounding box center [391, 71] width 130 height 12
click at [341, 72] on input "Camino de Moncada, 46016 València, provincia de Valencia, España" at bounding box center [391, 71] width 130 height 12
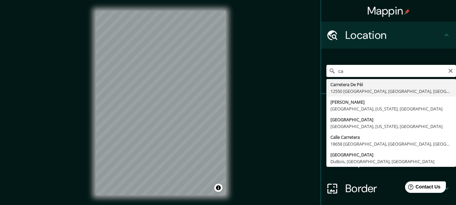
type input "c"
type input "El Saler, València, provincia de Valencia, España"
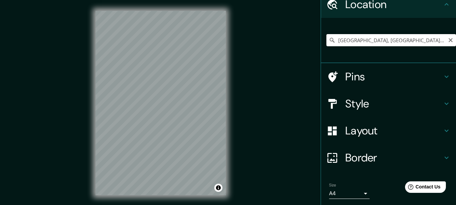
scroll to position [53, 0]
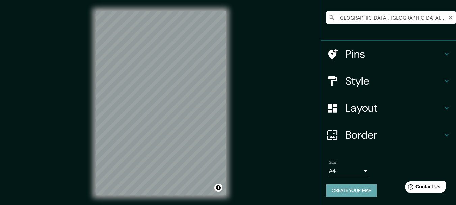
click at [334, 188] on button "Create your map" at bounding box center [351, 190] width 50 height 12
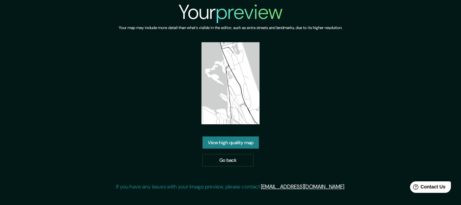
click at [218, 144] on link "View high quality map" at bounding box center [230, 142] width 56 height 12
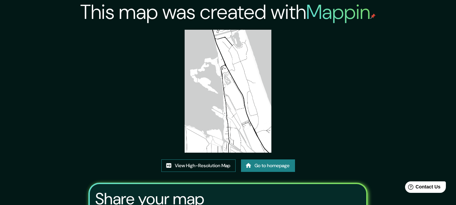
click at [224, 161] on link "View High-Resolution Map" at bounding box center [198, 165] width 74 height 12
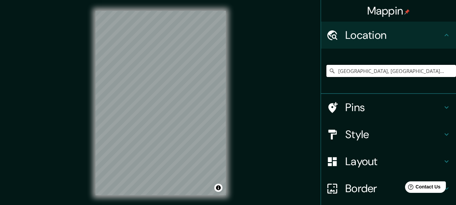
click at [344, 71] on input "El Saler, València, provincia de Valencia, España" at bounding box center [391, 71] width 130 height 12
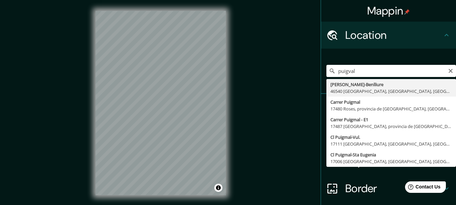
type input "Ur Puigval-Benlliure, 46540 El Puig de Santa Maria, provincia de Valencia, Espa…"
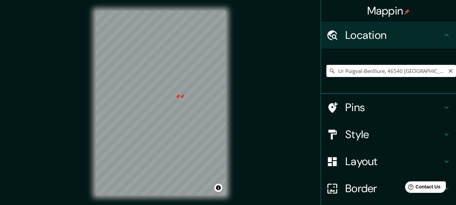
click at [412, 108] on h4 "Pins" at bounding box center [393, 107] width 97 height 13
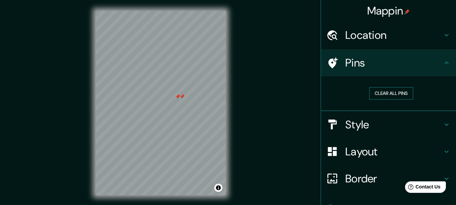
click at [380, 96] on button "Clear all pins" at bounding box center [391, 93] width 44 height 12
click at [388, 92] on button "Clear all pins" at bounding box center [391, 93] width 44 height 12
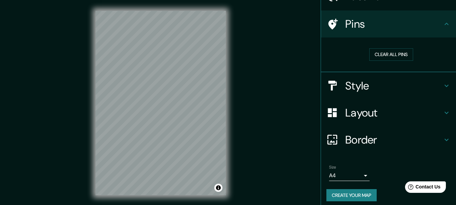
scroll to position [43, 0]
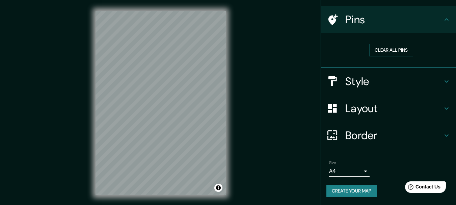
click at [346, 191] on button "Create your map" at bounding box center [351, 191] width 50 height 12
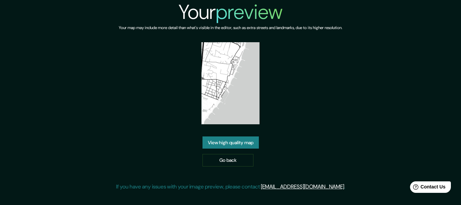
click at [235, 140] on link "View high quality map" at bounding box center [230, 142] width 56 height 12
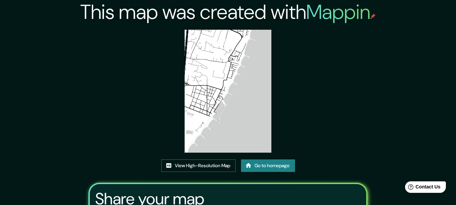
click at [201, 166] on link "View High-Resolution Map" at bounding box center [198, 165] width 74 height 12
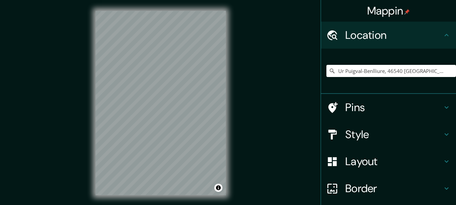
click at [343, 70] on input "Ur Puigval-Benlliure, 46540 [GEOGRAPHIC_DATA], [GEOGRAPHIC_DATA], [GEOGRAPHIC_D…" at bounding box center [391, 71] width 130 height 12
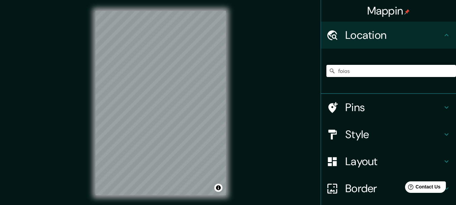
click at [329, 70] on icon at bounding box center [332, 70] width 7 height 7
click at [330, 69] on icon at bounding box center [332, 71] width 5 height 5
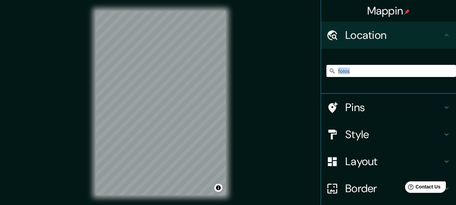
click at [352, 67] on input "foios" at bounding box center [391, 71] width 130 height 12
type input "f"
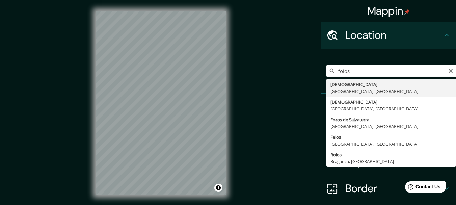
type input "Foios, provincia de Valencia, España"
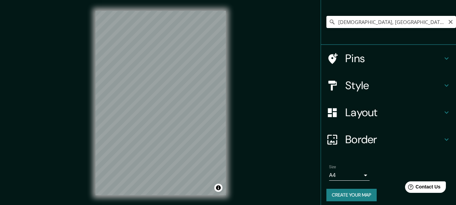
scroll to position [49, 0]
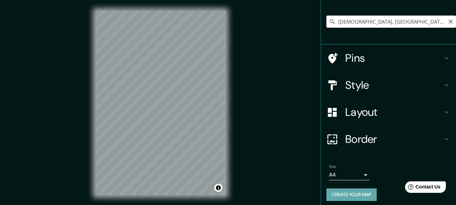
click at [359, 194] on button "Create your map" at bounding box center [351, 194] width 50 height 12
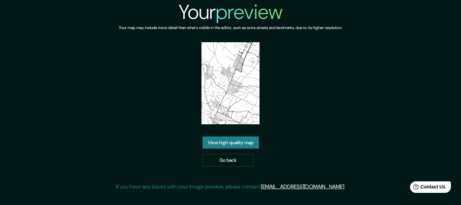
click at [214, 77] on img at bounding box center [230, 83] width 58 height 82
click at [222, 139] on link "View high quality map" at bounding box center [230, 142] width 56 height 12
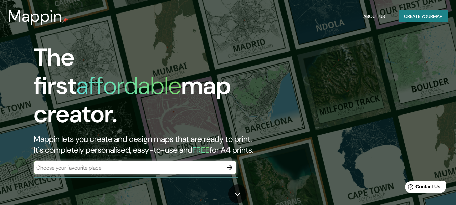
click at [135, 164] on input "text" at bounding box center [128, 168] width 189 height 8
click at [153, 164] on input "text" at bounding box center [128, 168] width 189 height 8
type input "d"
click at [225, 163] on icon "button" at bounding box center [229, 167] width 8 height 8
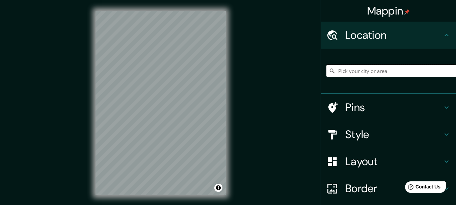
click at [352, 66] on input "Pick your city or area" at bounding box center [391, 71] width 130 height 12
click at [151, 0] on html "Mappin Location Calle Corona, 46003 València, provincia de Valencia, España Cal…" at bounding box center [228, 102] width 456 height 205
click at [215, 205] on html "Mappin Location Calle Corona, 46003 València, provincia de Valencia, España Cal…" at bounding box center [228, 102] width 456 height 205
click at [243, 154] on div "Mappin Location Calle Corona, 46003 València, provincia de Valencia, España Cal…" at bounding box center [228, 108] width 456 height 217
click at [329, 70] on icon at bounding box center [332, 70] width 7 height 7
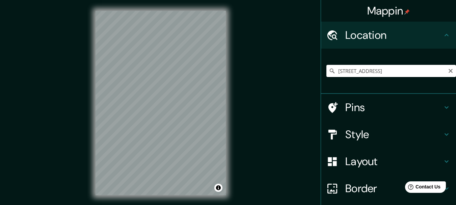
click at [329, 71] on icon at bounding box center [332, 70] width 7 height 7
click at [332, 72] on input "Calle Corona, 46003 València, provincia de Valencia, España" at bounding box center [391, 71] width 130 height 12
click at [329, 74] on icon at bounding box center [332, 70] width 7 height 7
click at [335, 71] on input "Calle Corona, 46003 València, provincia de Valencia, España" at bounding box center [391, 71] width 130 height 12
click at [334, 71] on input "Calle Corona, 46003 València, provincia de Valencia, España" at bounding box center [391, 71] width 130 height 12
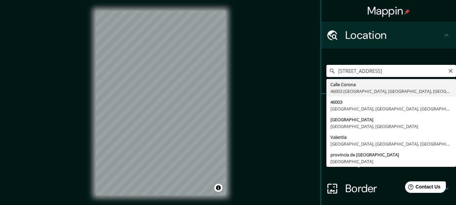
type input "Calle Corona, 46003 València, provincia de Valencia, España"
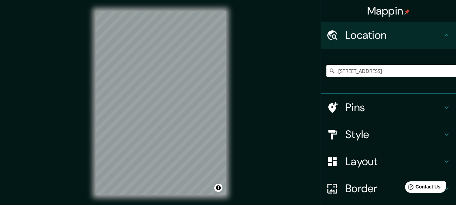
click at [89, 102] on div "© Mapbox © OpenStreetMap Improve this map" at bounding box center [161, 103] width 152 height 206
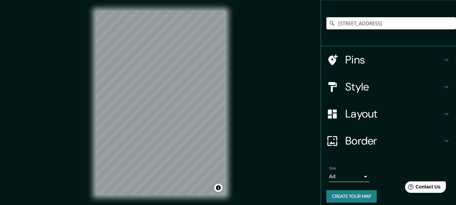
scroll to position [53, 0]
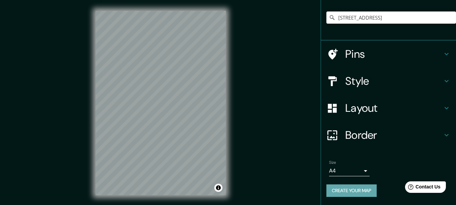
click at [363, 186] on button "Create your map" at bounding box center [351, 190] width 50 height 12
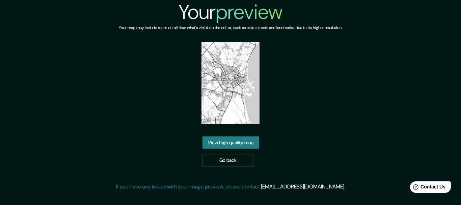
click at [229, 141] on link "View high quality map" at bounding box center [230, 142] width 56 height 12
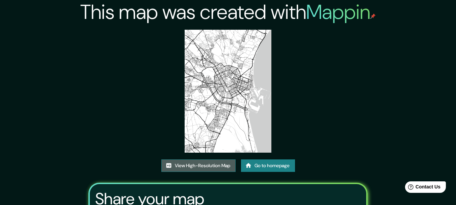
click at [208, 161] on link "View High-Resolution Map" at bounding box center [198, 165] width 74 height 12
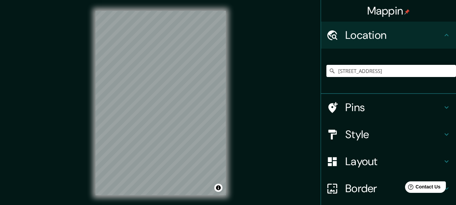
click at [329, 71] on icon at bounding box center [332, 70] width 7 height 7
click at [339, 71] on input "[STREET_ADDRESS]" at bounding box center [391, 71] width 130 height 12
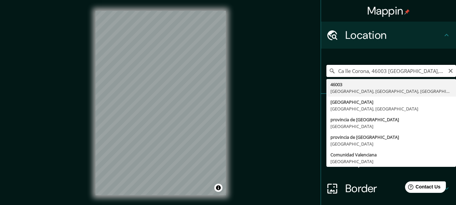
type input "[STREET_ADDRESS]"
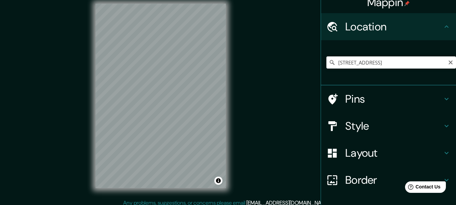
scroll to position [53, 0]
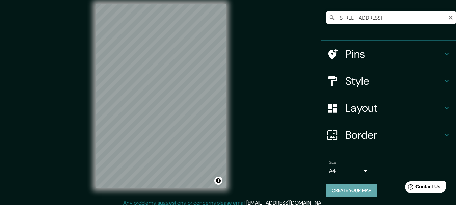
click at [350, 189] on button "Create your map" at bounding box center [351, 190] width 50 height 12
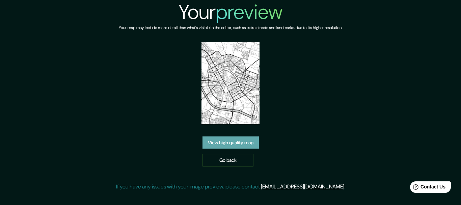
click at [241, 145] on link "View high quality map" at bounding box center [230, 142] width 56 height 12
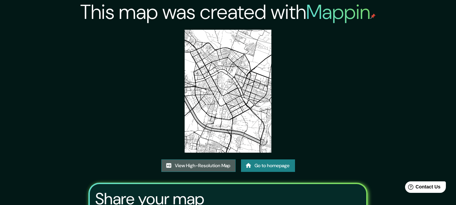
click at [205, 165] on link "View High-Resolution Map" at bounding box center [198, 165] width 74 height 12
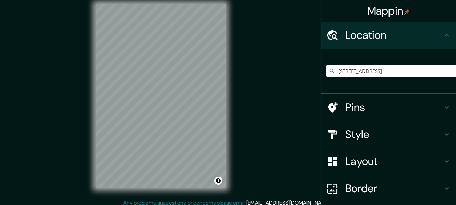
click at [355, 75] on input "Calle Corona, 46003 València, provincia de Valencia, España" at bounding box center [391, 71] width 130 height 12
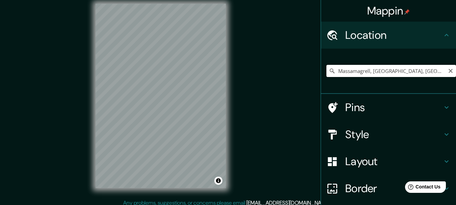
click at [341, 71] on input "Massamagrell, provincia de Valencia, España" at bounding box center [391, 71] width 130 height 12
click at [339, 70] on input "Massamagrell, provincia de Valencia, España" at bounding box center [391, 71] width 130 height 12
click at [334, 70] on input "Massamagrell, provincia de Valencia, España" at bounding box center [391, 71] width 130 height 12
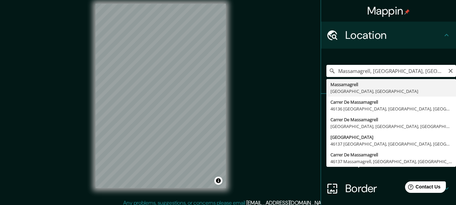
type input "Massamagrell, provincia de Valencia, España"
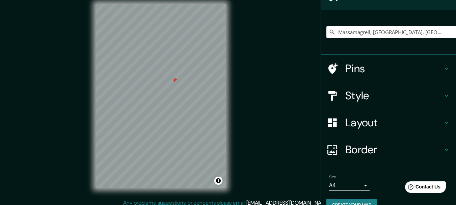
scroll to position [53, 0]
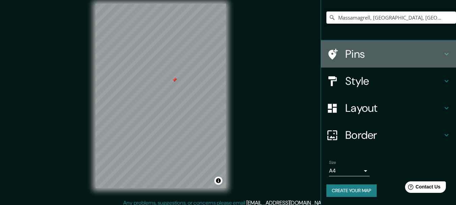
click at [361, 45] on div "Pins" at bounding box center [388, 53] width 135 height 27
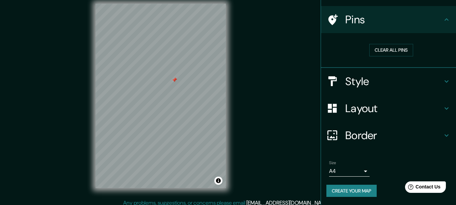
scroll to position [43, 0]
click at [382, 47] on button "Clear all pins" at bounding box center [391, 50] width 44 height 12
click at [357, 190] on button "Create your map" at bounding box center [351, 191] width 50 height 12
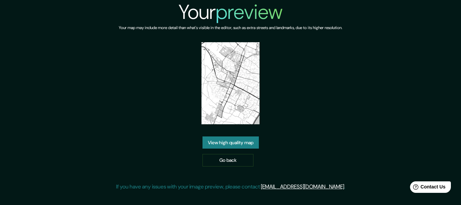
click at [236, 141] on link "View high quality map" at bounding box center [230, 142] width 56 height 12
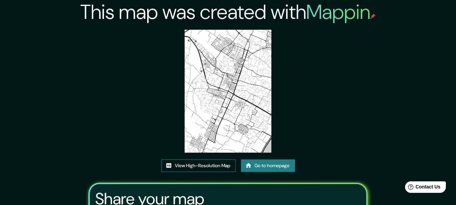
click at [218, 164] on link "View High-Resolution Map" at bounding box center [198, 165] width 74 height 12
